Goal: Transaction & Acquisition: Book appointment/travel/reservation

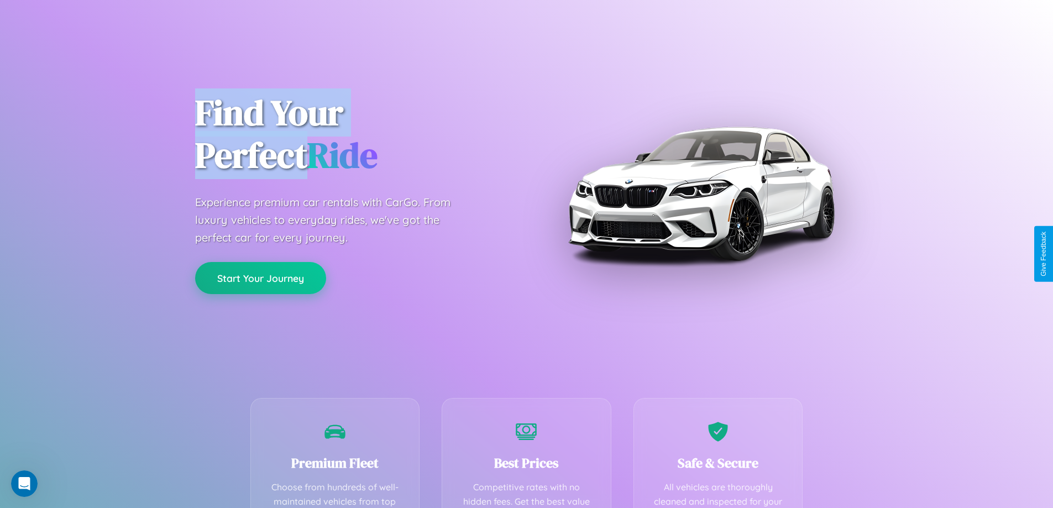
click at [260, 278] on button "Start Your Journey" at bounding box center [260, 278] width 131 height 32
click at [260, 277] on button "Start Your Journey" at bounding box center [260, 278] width 131 height 32
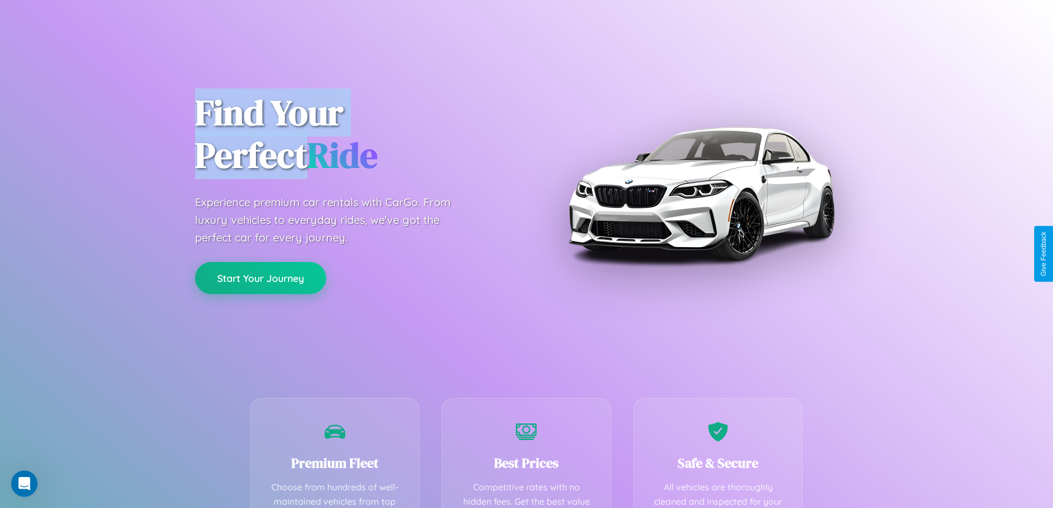
click at [260, 277] on button "Start Your Journey" at bounding box center [260, 278] width 131 height 32
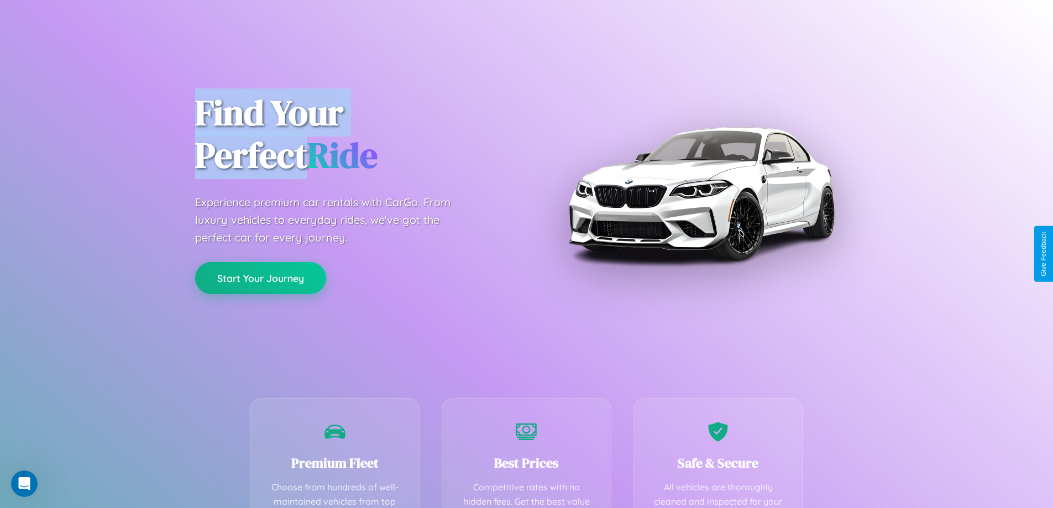
click at [260, 277] on button "Start Your Journey" at bounding box center [260, 278] width 131 height 32
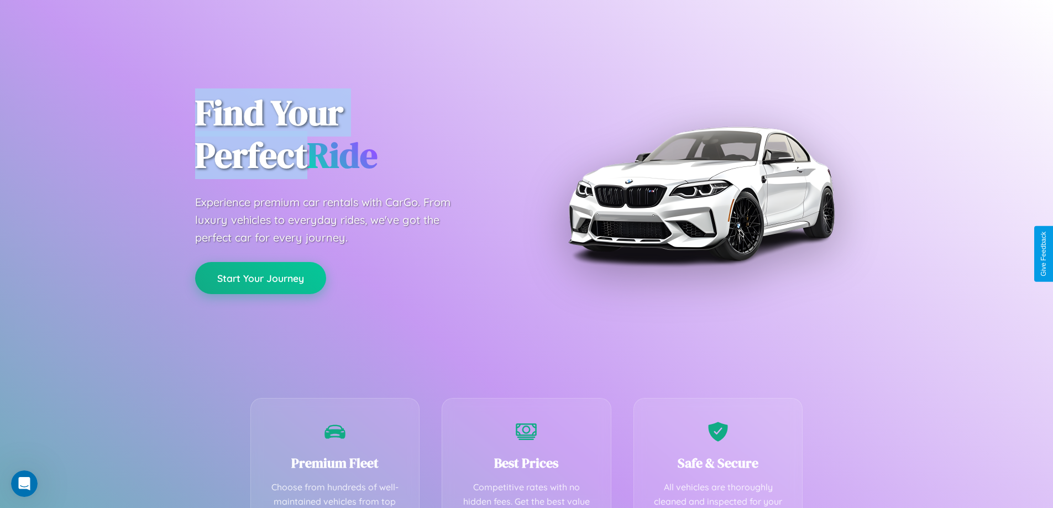
click at [260, 277] on button "Start Your Journey" at bounding box center [260, 278] width 131 height 32
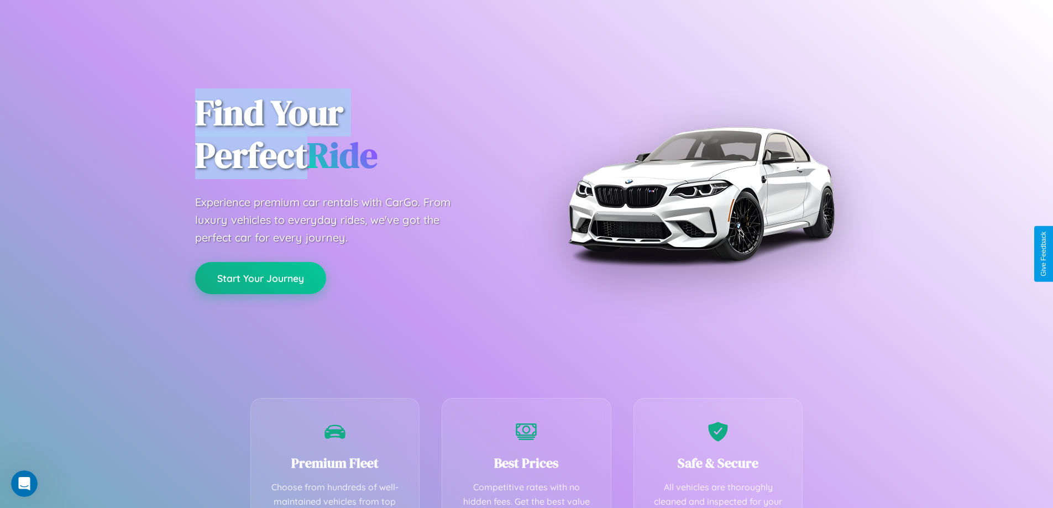
click at [260, 277] on button "Start Your Journey" at bounding box center [260, 278] width 131 height 32
